Goal: Consume media (video, audio)

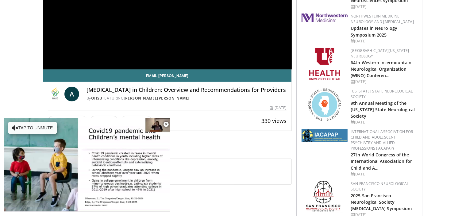
scroll to position [124, 0]
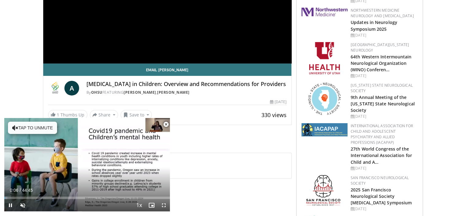
click at [167, 124] on span "Video Player" at bounding box center [166, 124] width 12 height 12
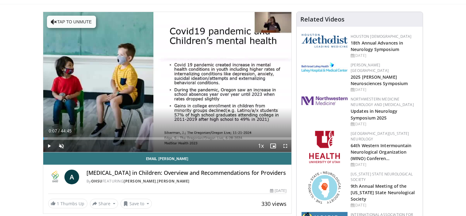
scroll to position [37, 0]
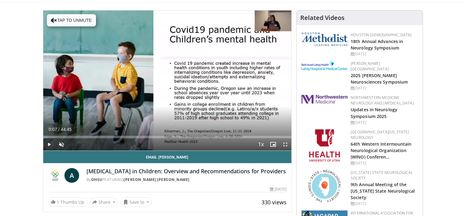
drag, startPoint x: 87, startPoint y: 170, endPoint x: 206, endPoint y: 176, distance: 118.9
click at [206, 176] on div "[MEDICAL_DATA] in Children: Overview and Recommendations for Providers By OHSU …" at bounding box center [187, 175] width 200 height 15
copy div "[MEDICAL_DATA] in Children: Overview and Recommendations for Providers By [PERS…"
